Goal: Task Accomplishment & Management: Manage account settings

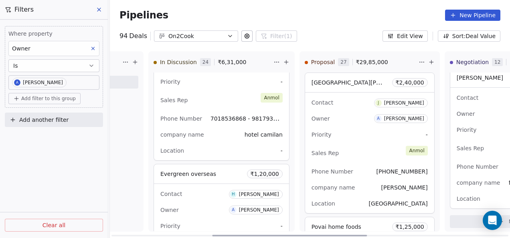
scroll to position [2958, 0]
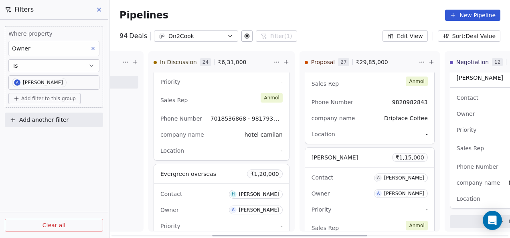
click at [341, 171] on div "Contact A [PERSON_NAME]" at bounding box center [370, 177] width 116 height 13
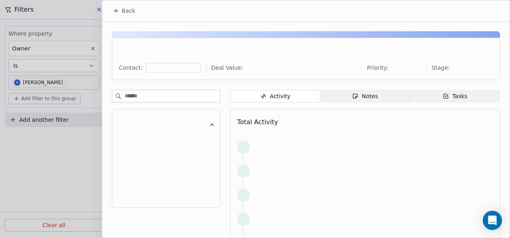
click at [380, 97] on span "Notes Notes" at bounding box center [366, 96] width 90 height 13
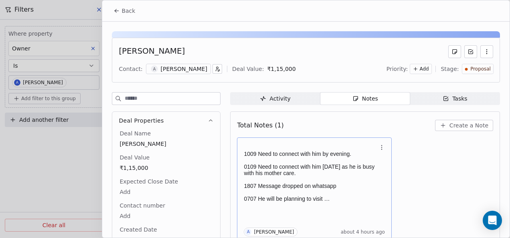
click at [316, 145] on p at bounding box center [310, 147] width 133 height 6
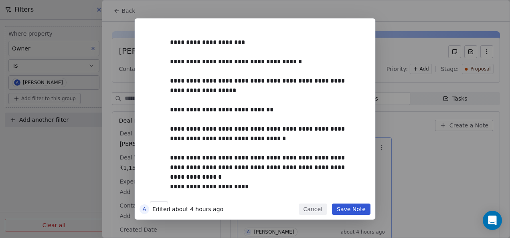
click at [355, 209] on button "Save Note" at bounding box center [351, 209] width 39 height 11
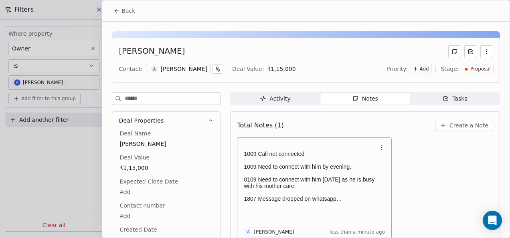
scroll to position [3, 0]
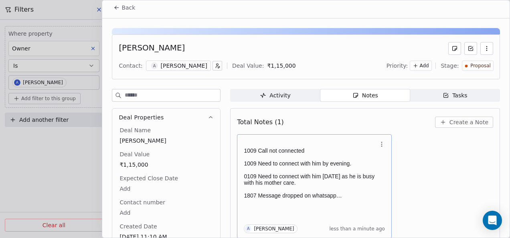
click at [114, 10] on button "Back" at bounding box center [124, 7] width 31 height 14
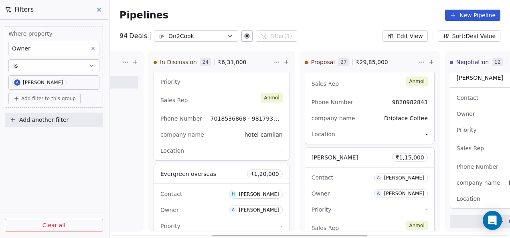
drag, startPoint x: 361, startPoint y: 237, endPoint x: 382, endPoint y: 176, distance: 64.6
click at [361, 237] on div at bounding box center [289, 236] width 155 height 2
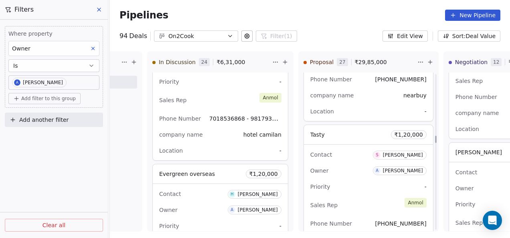
scroll to position [0, 487]
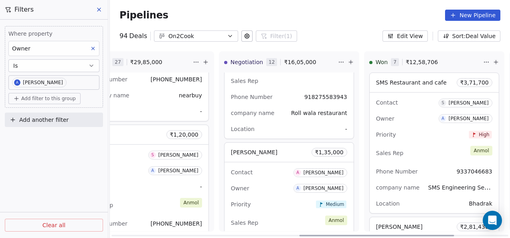
click at [281, 150] on div "[PERSON_NAME] ₹ 1,35,000" at bounding box center [289, 152] width 129 height 19
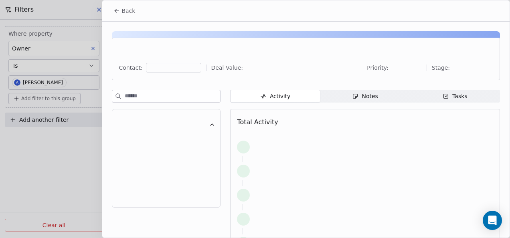
click at [355, 95] on icon "button" at bounding box center [355, 96] width 4 height 4
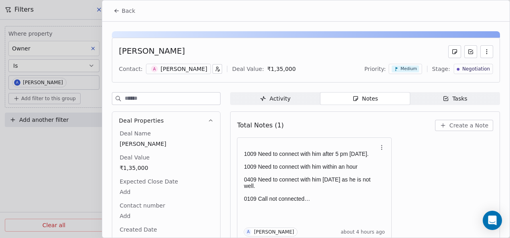
click at [363, 95] on div "Notes" at bounding box center [365, 99] width 26 height 8
click at [357, 168] on p "1009 Need to connect with him within an hour" at bounding box center [310, 167] width 133 height 6
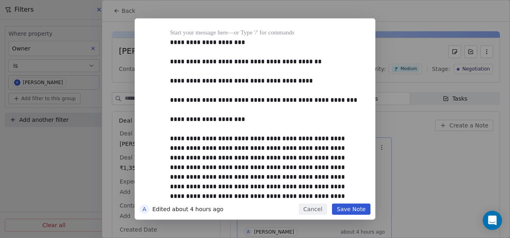
click at [359, 212] on button "Save Note" at bounding box center [351, 209] width 39 height 11
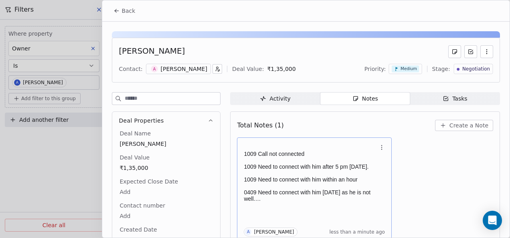
scroll to position [3, 0]
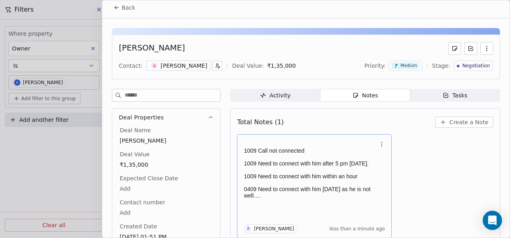
click at [118, 8] on icon at bounding box center [117, 8] width 4 height 0
